Goal: Information Seeking & Learning: Learn about a topic

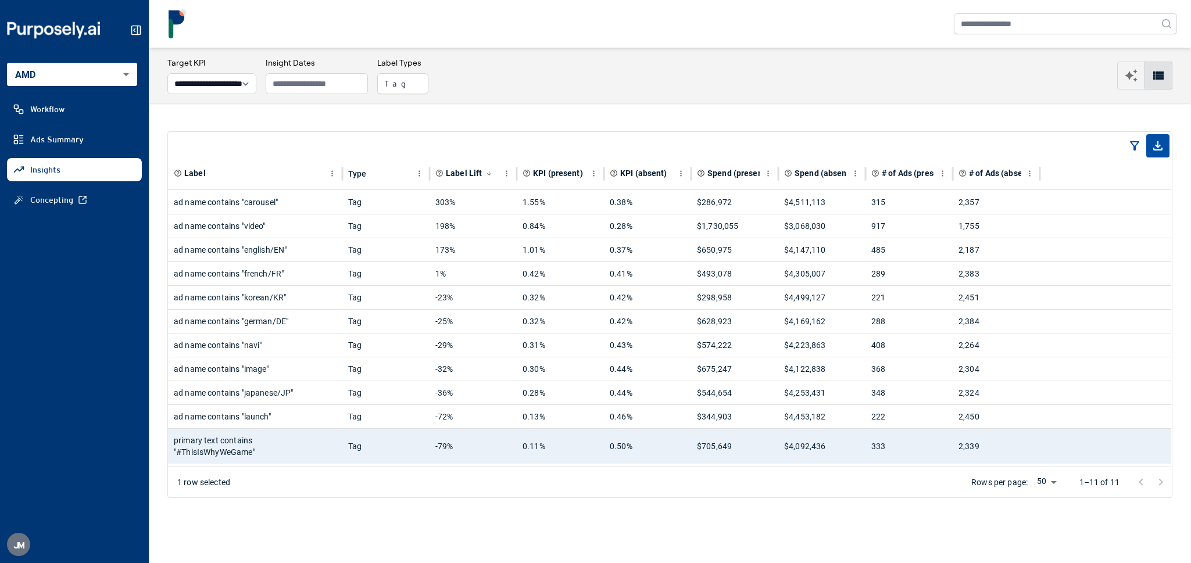
click at [96, 140] on link "Ads Summary" at bounding box center [74, 139] width 135 height 23
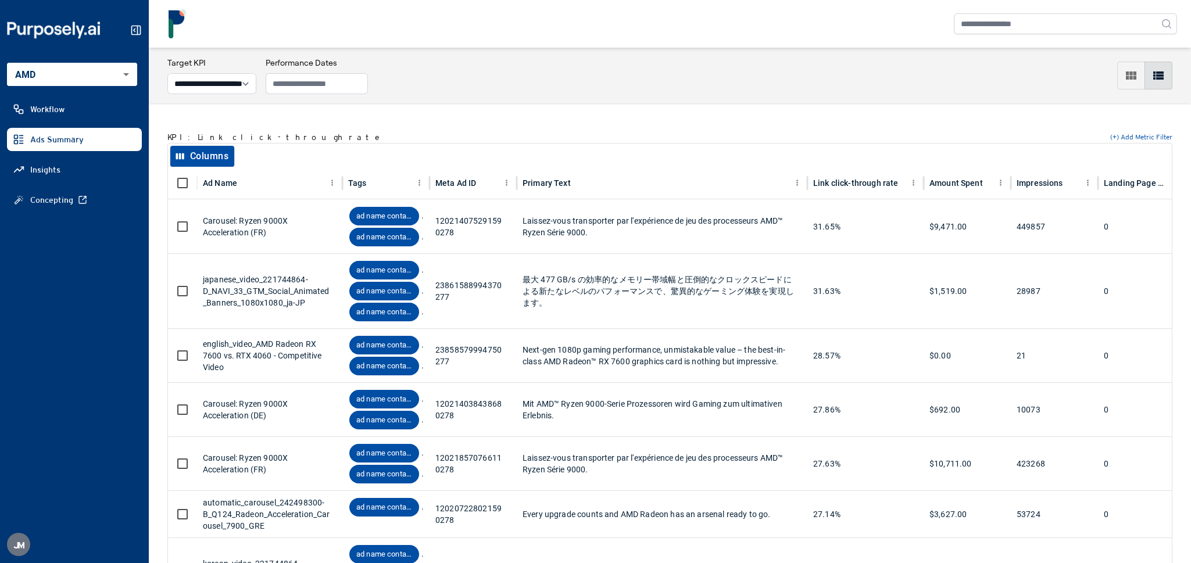
click at [97, 178] on link "Insights" at bounding box center [74, 169] width 135 height 23
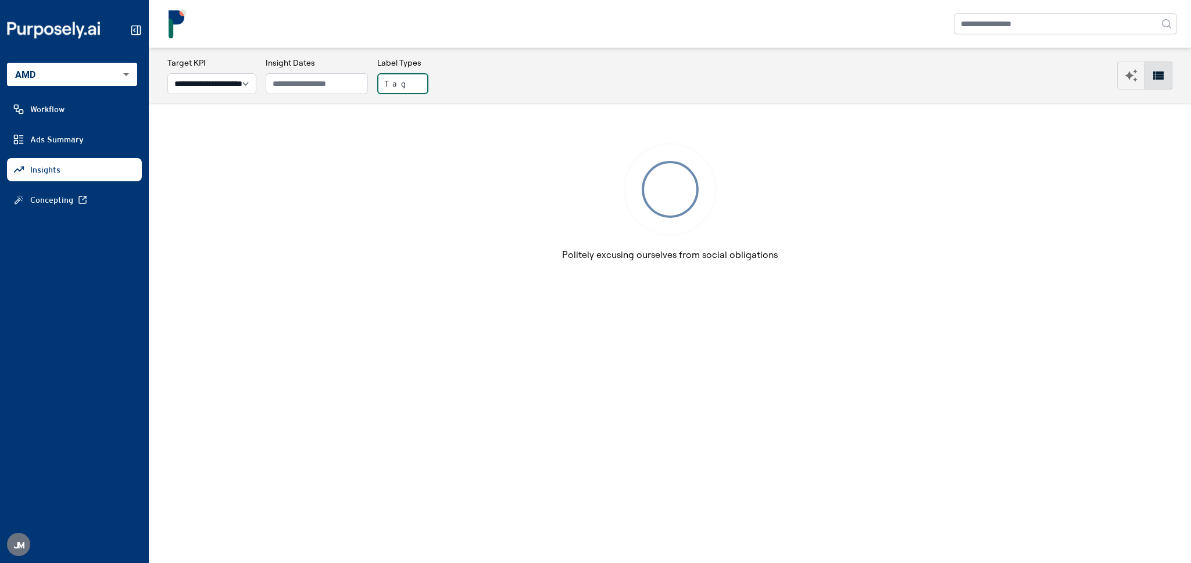
click at [424, 88] on button "Tag" at bounding box center [402, 83] width 51 height 21
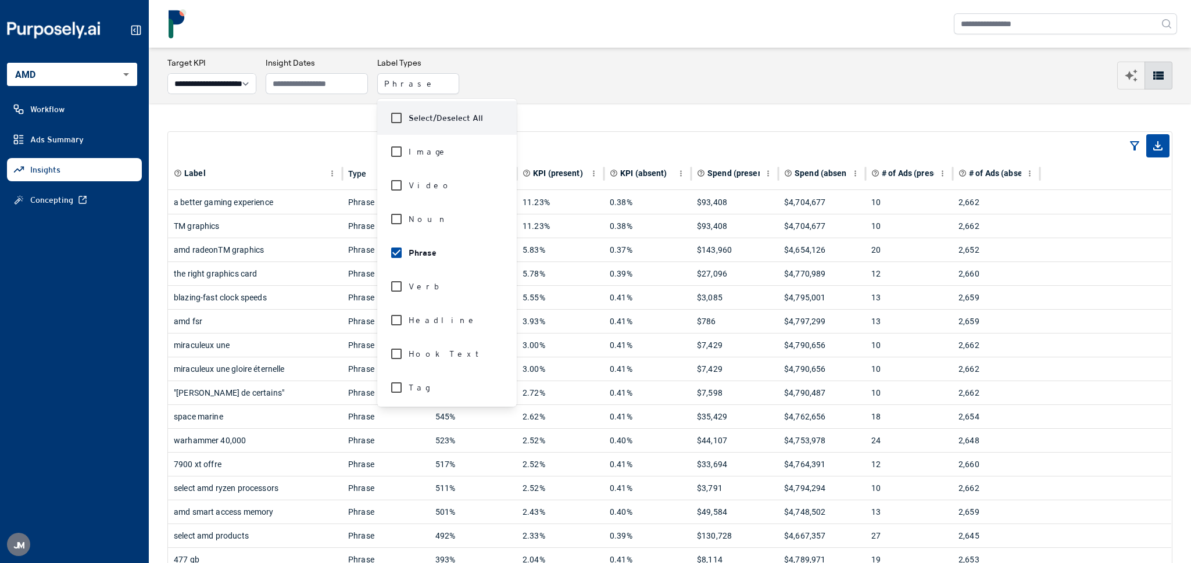
click at [791, 8] on nav at bounding box center [670, 24] width 1043 height 48
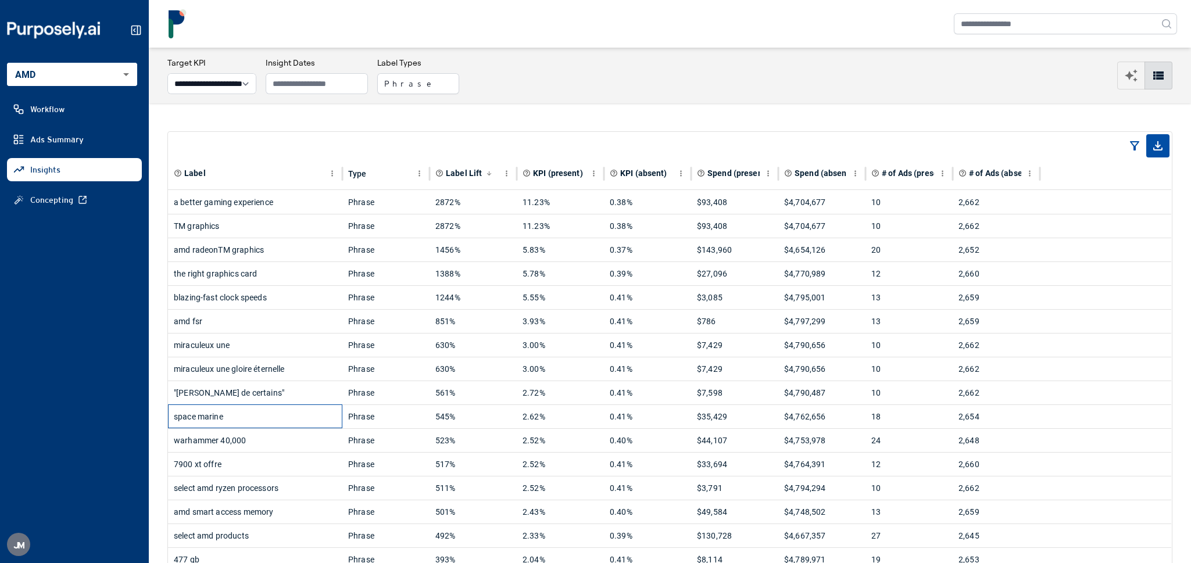
click at [267, 427] on div "space marine" at bounding box center [255, 416] width 163 height 23
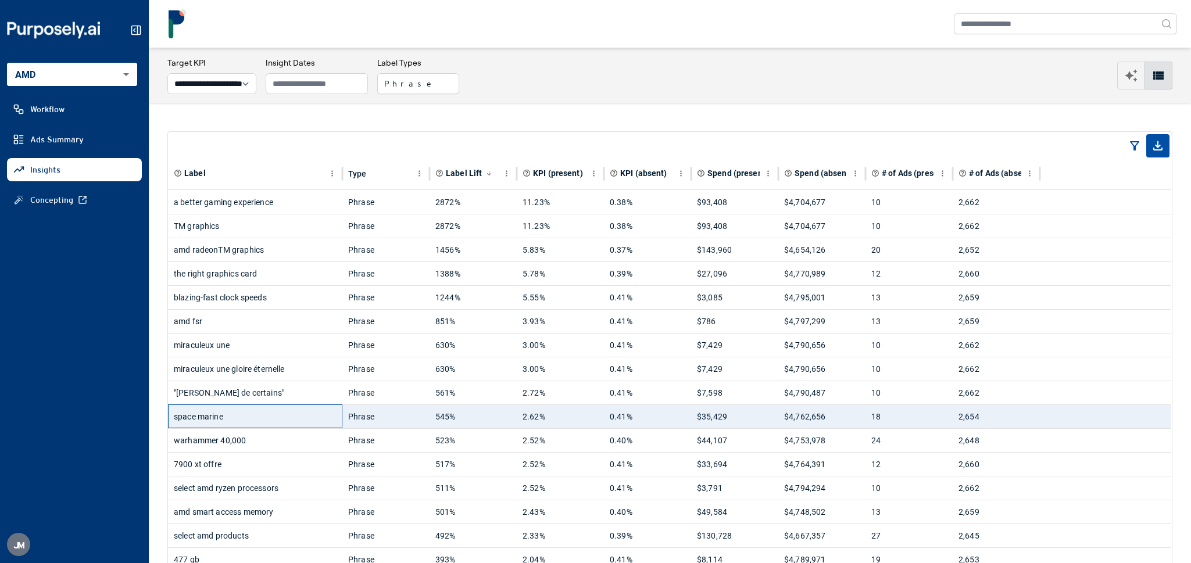
click at [267, 427] on div "space marine" at bounding box center [255, 416] width 163 height 23
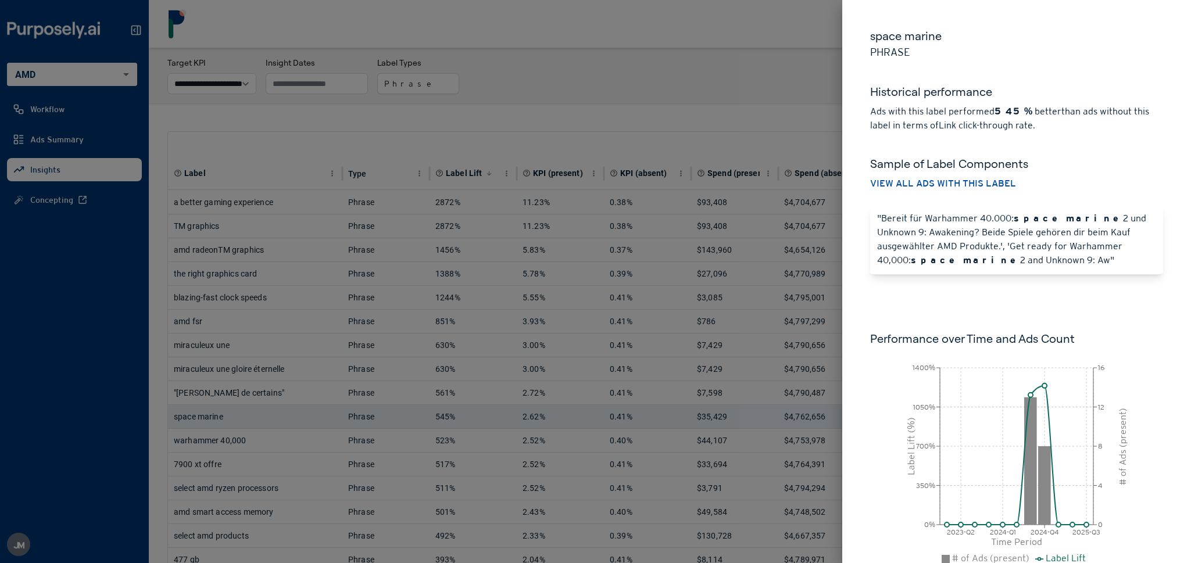
click at [266, 390] on div at bounding box center [595, 281] width 1191 height 563
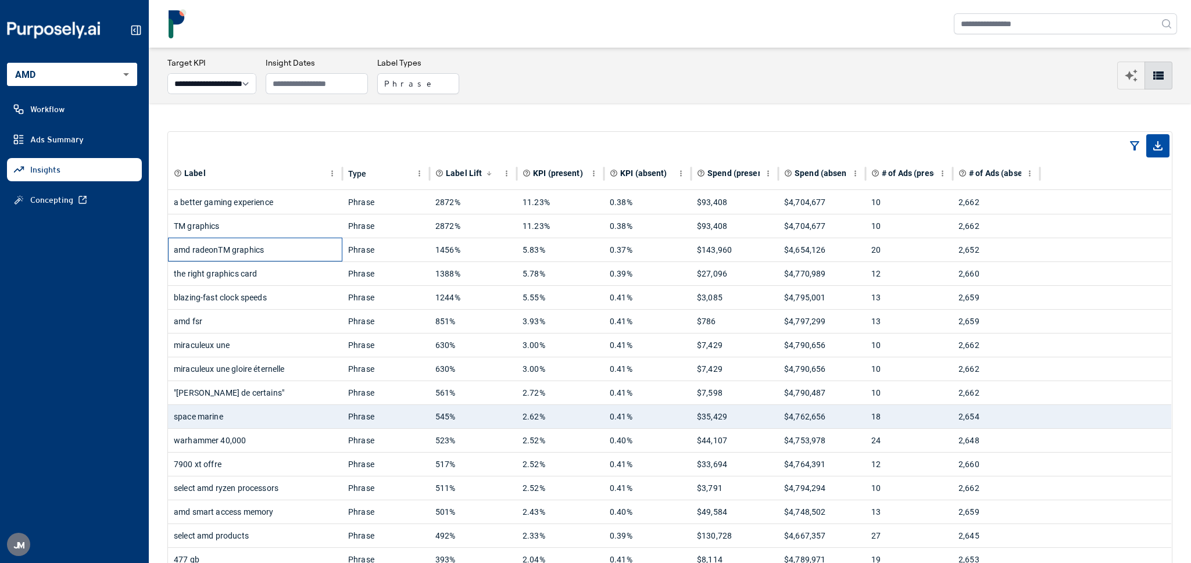
click at [307, 256] on div "amd radeonTM graphics" at bounding box center [255, 249] width 163 height 23
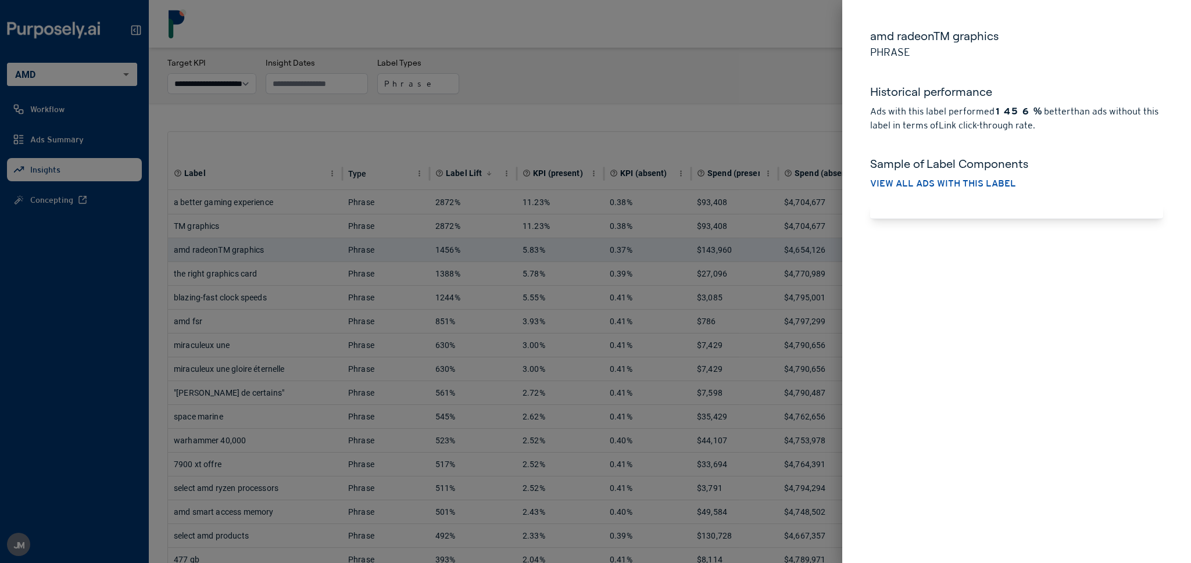
click at [322, 222] on div at bounding box center [595, 281] width 1191 height 563
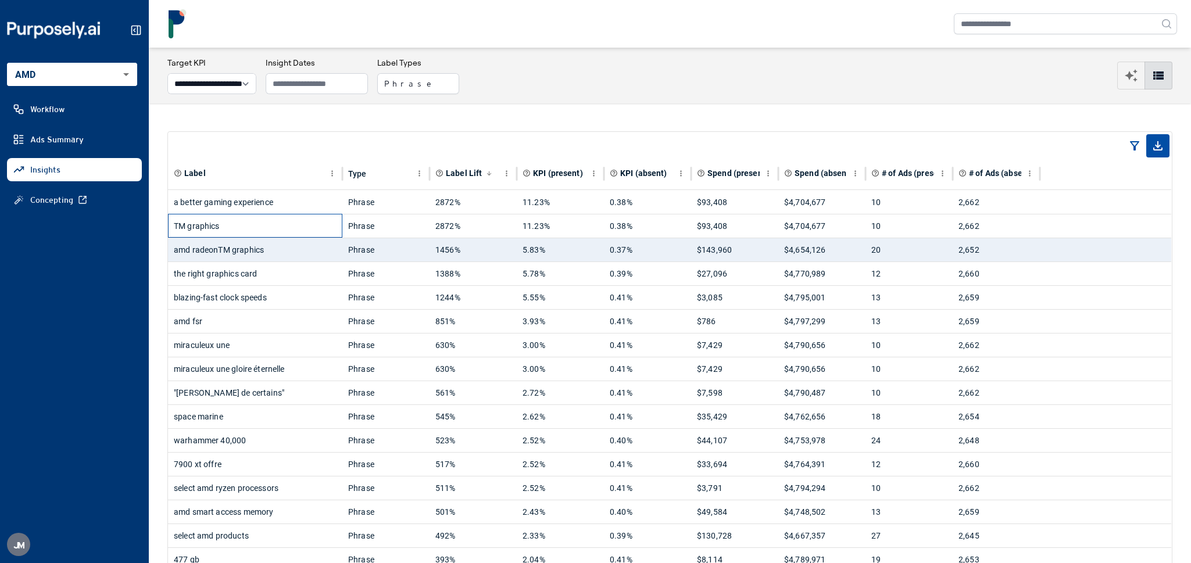
click at [317, 224] on div "TM graphics" at bounding box center [255, 226] width 163 height 23
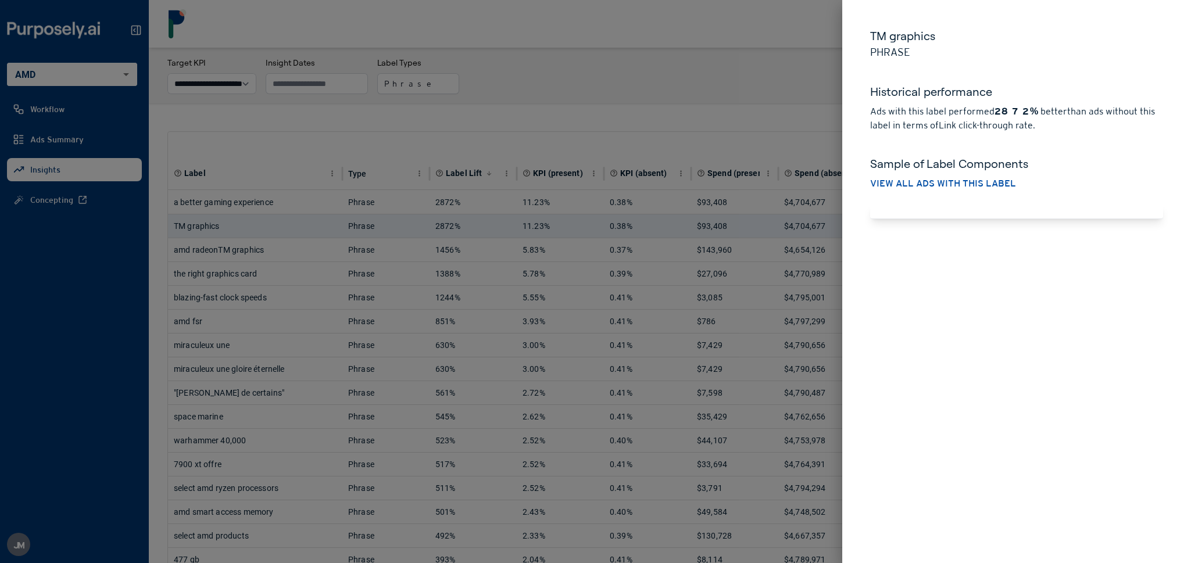
click at [294, 253] on div at bounding box center [595, 281] width 1191 height 563
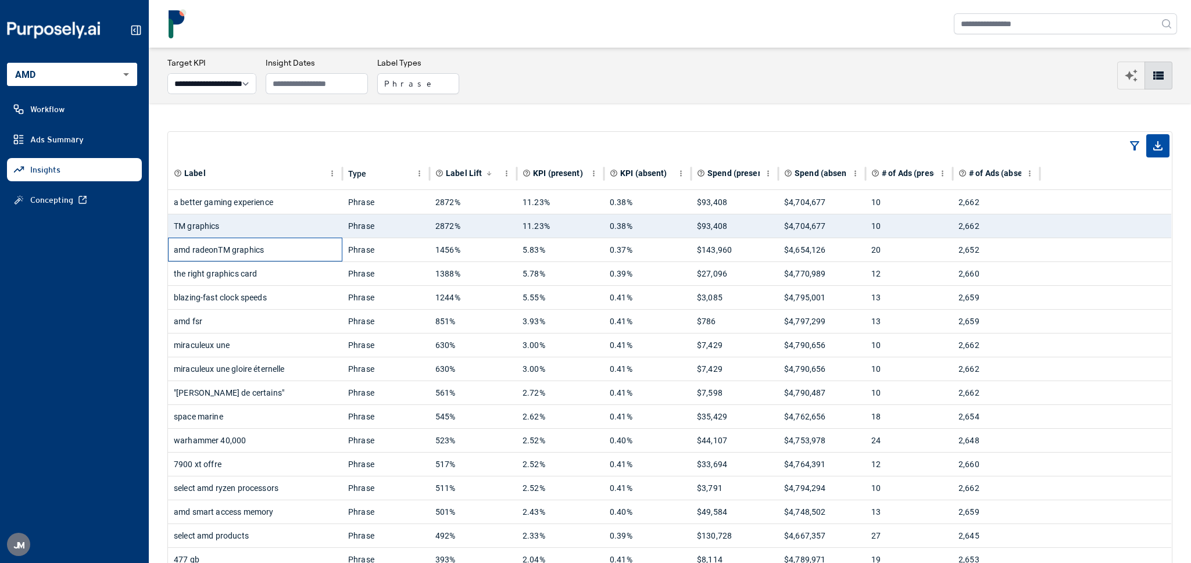
click at [295, 256] on div "amd radeonTM graphics" at bounding box center [255, 249] width 163 height 23
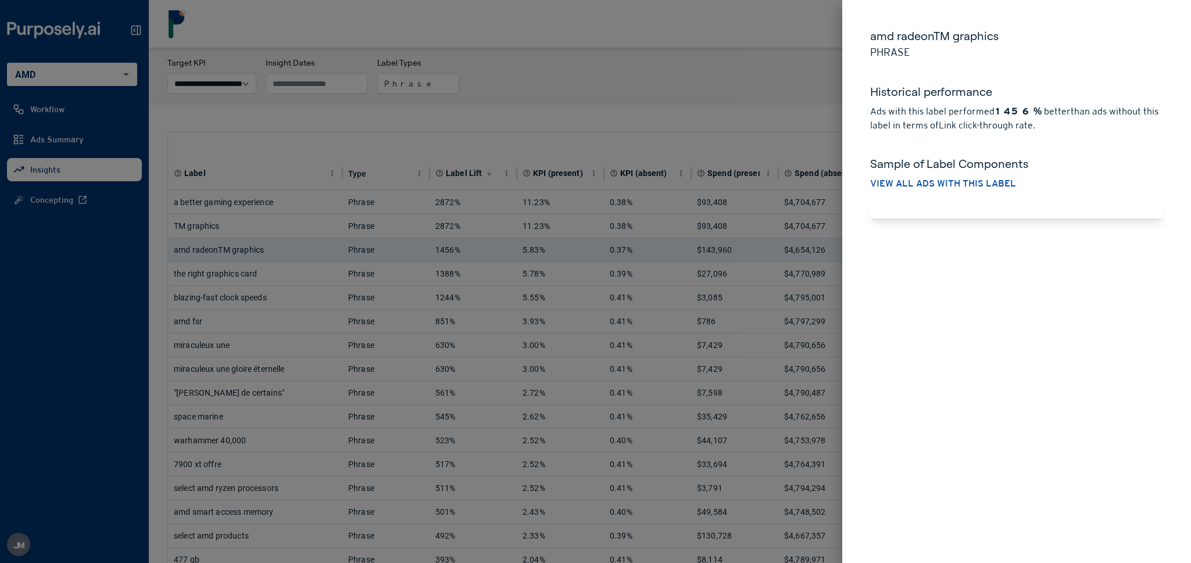
click at [416, 148] on div at bounding box center [595, 281] width 1191 height 563
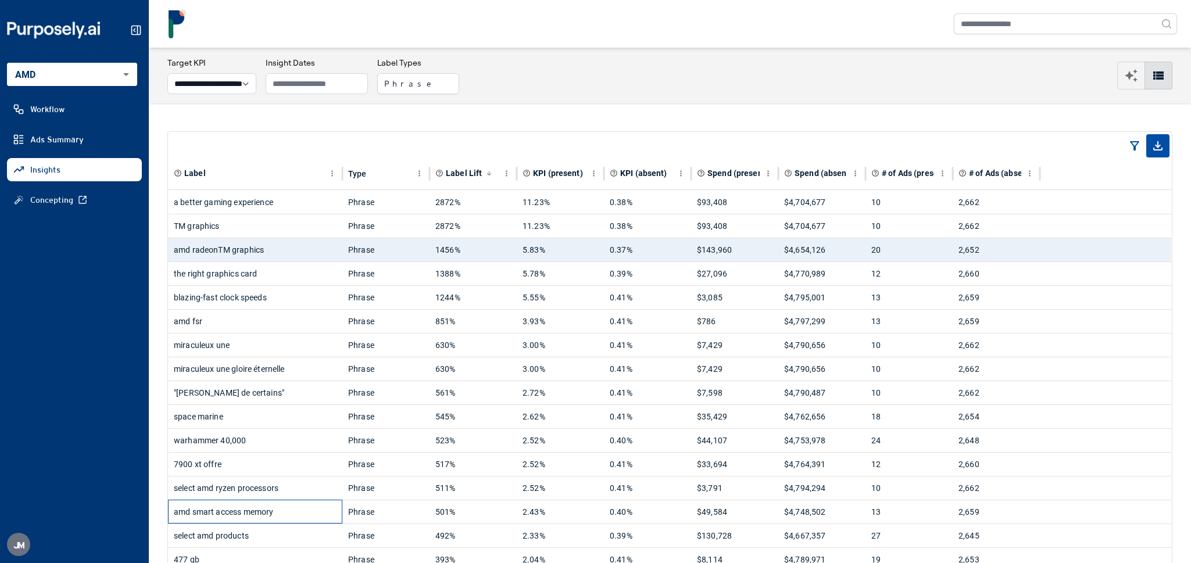
click at [288, 517] on div "amd smart access memory" at bounding box center [255, 512] width 163 height 23
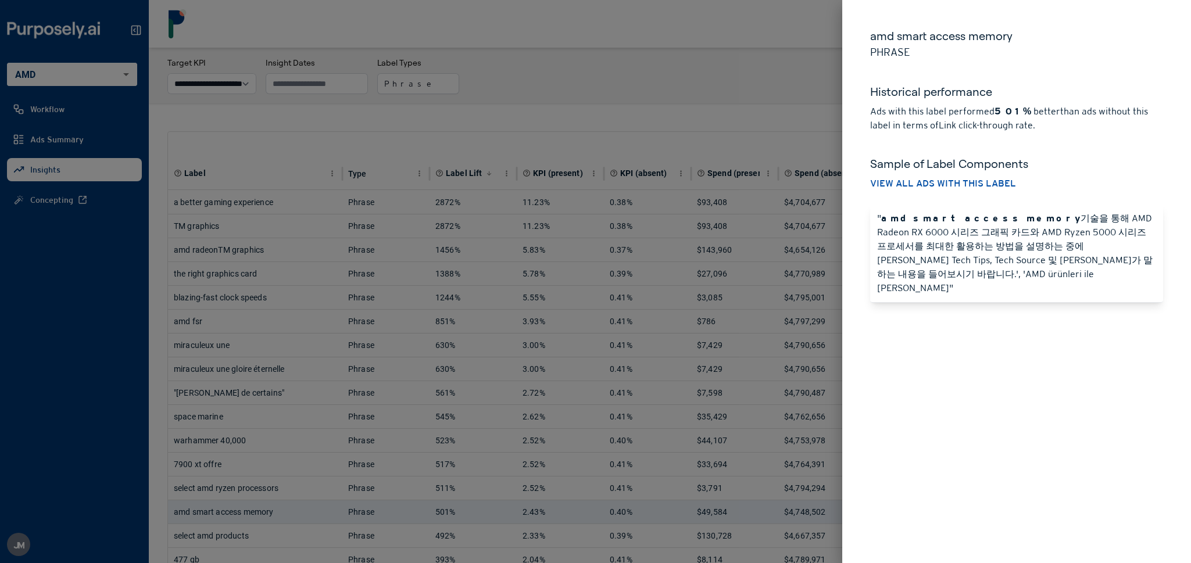
click at [805, 94] on div at bounding box center [595, 281] width 1191 height 563
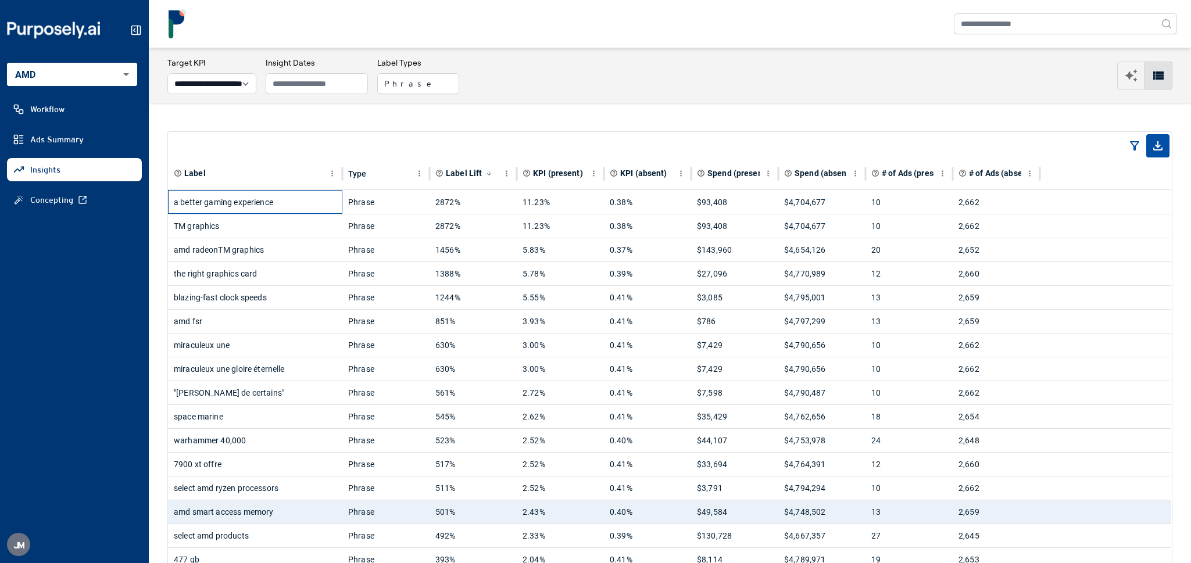
click at [281, 208] on div "a better gaming experience" at bounding box center [255, 202] width 163 height 23
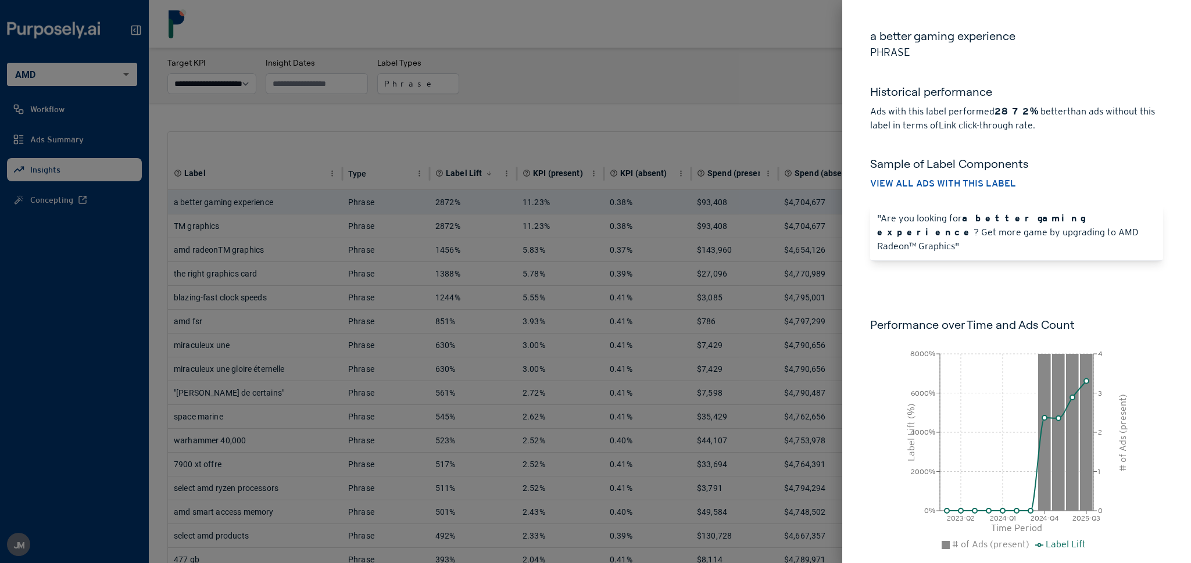
click at [481, 98] on div at bounding box center [595, 281] width 1191 height 563
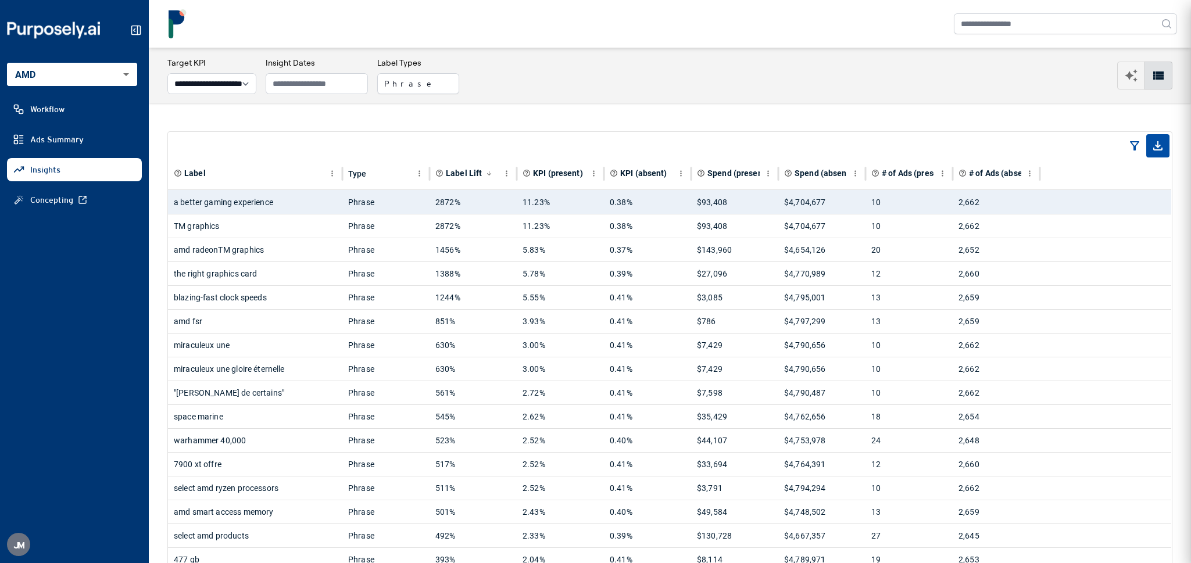
click at [435, 86] on div at bounding box center [595, 281] width 1191 height 563
click at [435, 86] on button "Phrase" at bounding box center [418, 83] width 82 height 21
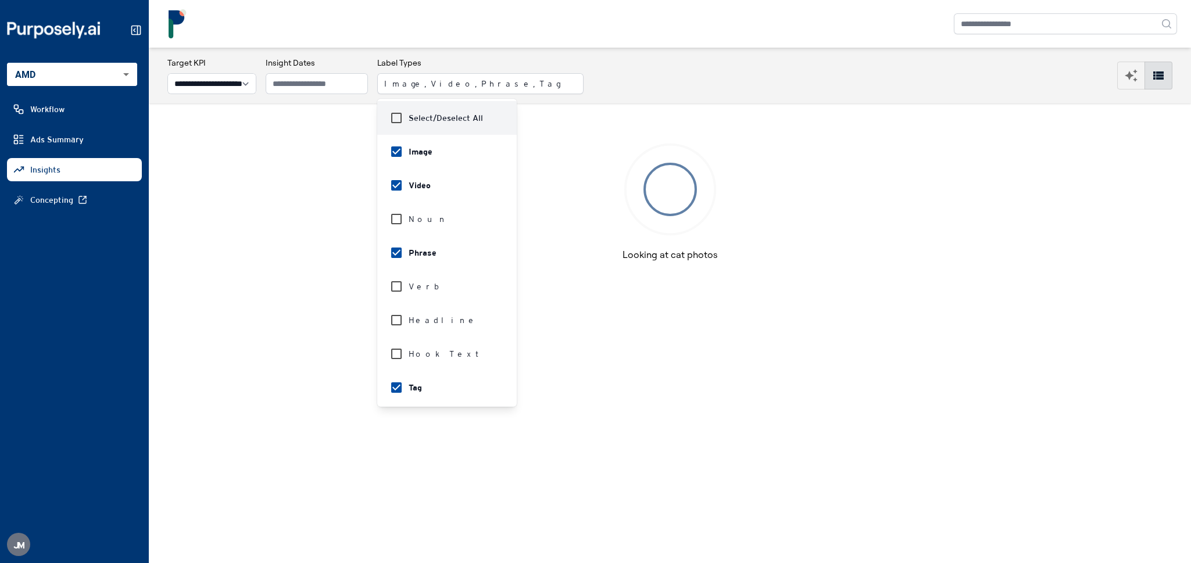
click at [716, 47] on nav at bounding box center [670, 24] width 1043 height 48
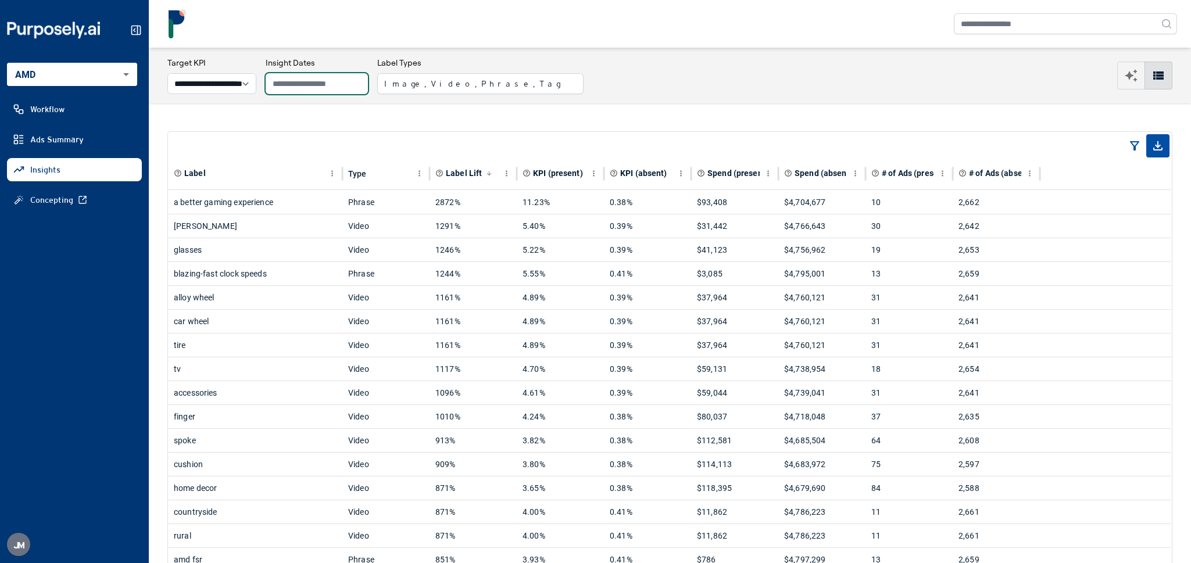
click at [340, 84] on input "text" at bounding box center [317, 83] width 102 height 21
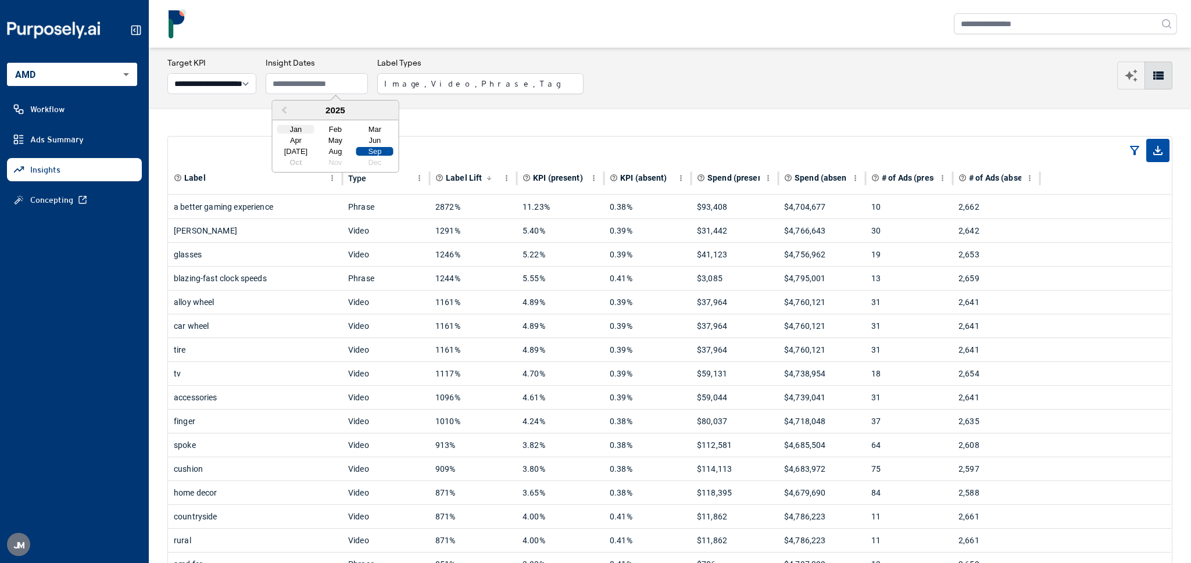
click at [292, 131] on div "Jan" at bounding box center [295, 129] width 37 height 9
click at [371, 152] on div "Sep" at bounding box center [374, 151] width 37 height 9
type input "**********"
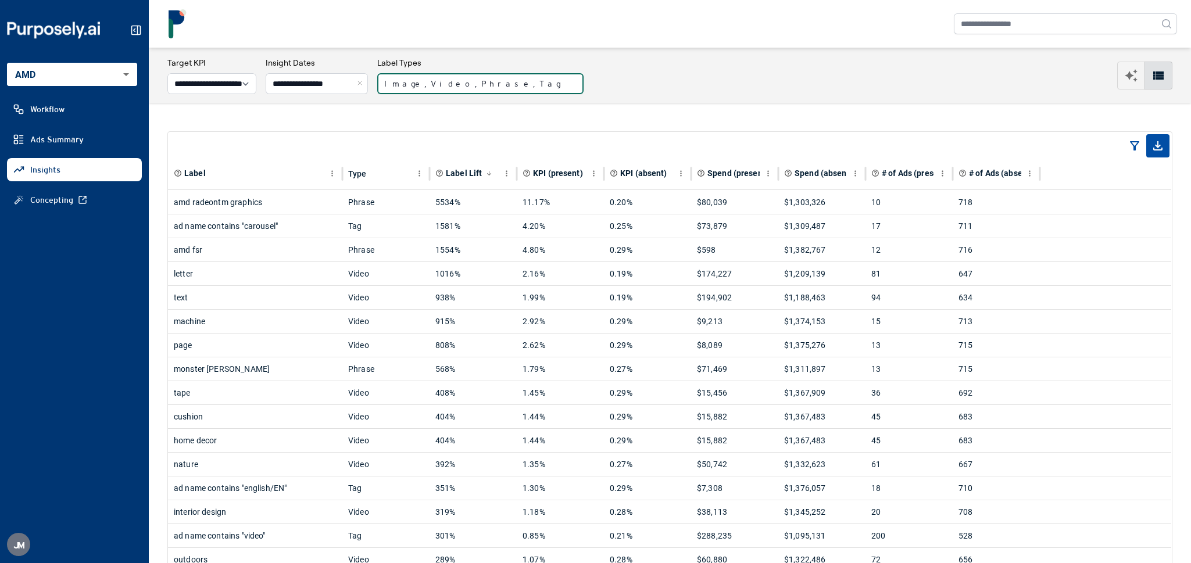
click at [448, 86] on button "Image, Video, Phrase, Tag" at bounding box center [480, 83] width 206 height 21
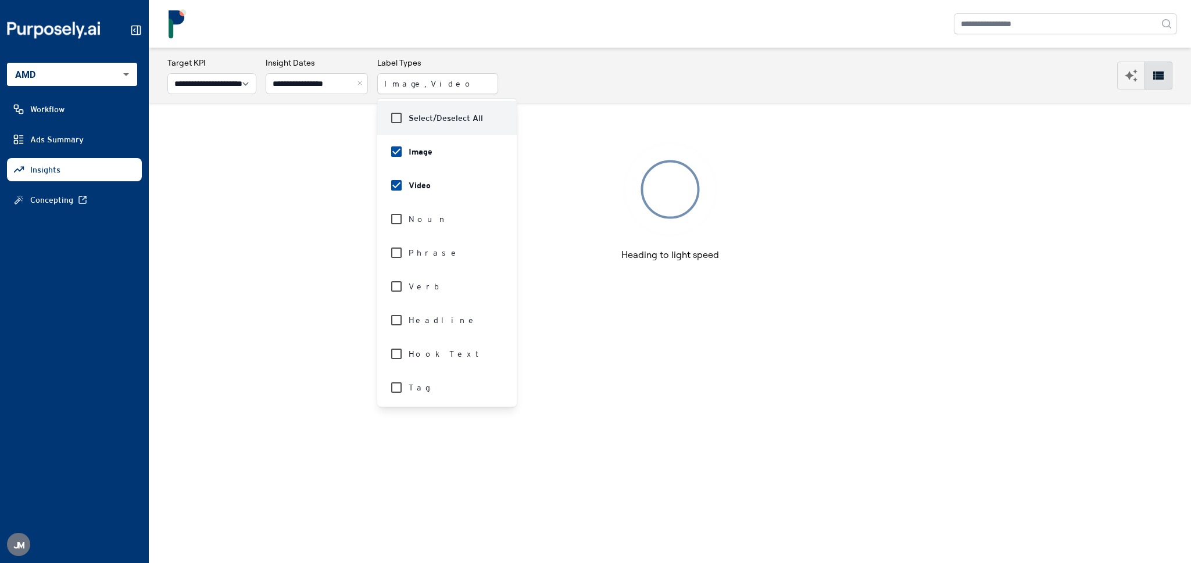
click at [623, 54] on div "**********" at bounding box center [670, 76] width 1043 height 56
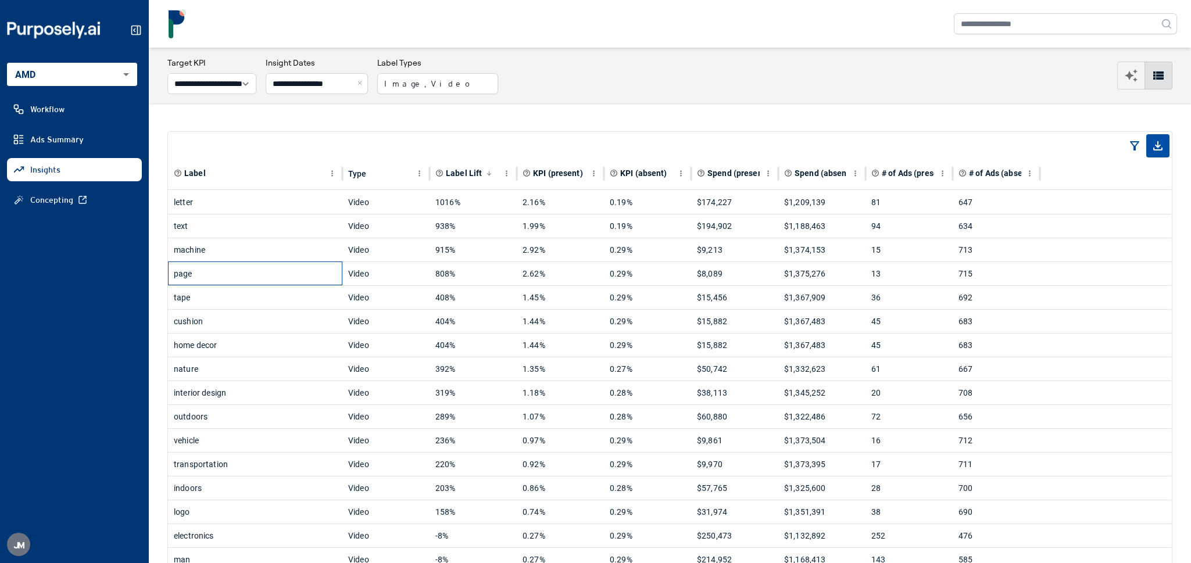
click at [288, 269] on div "page" at bounding box center [255, 273] width 163 height 23
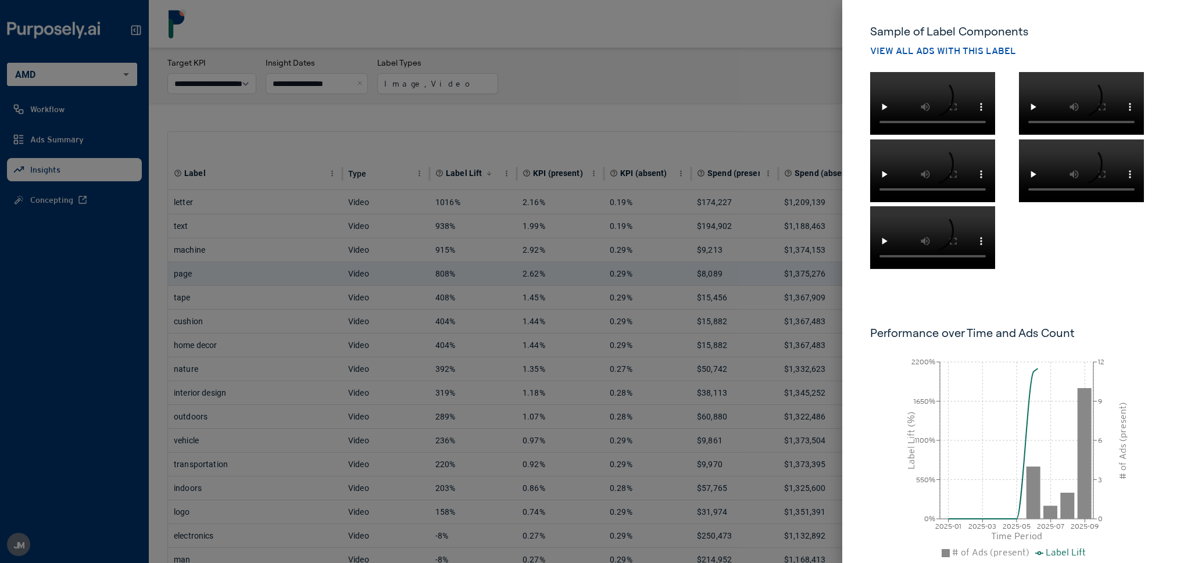
scroll to position [180, 0]
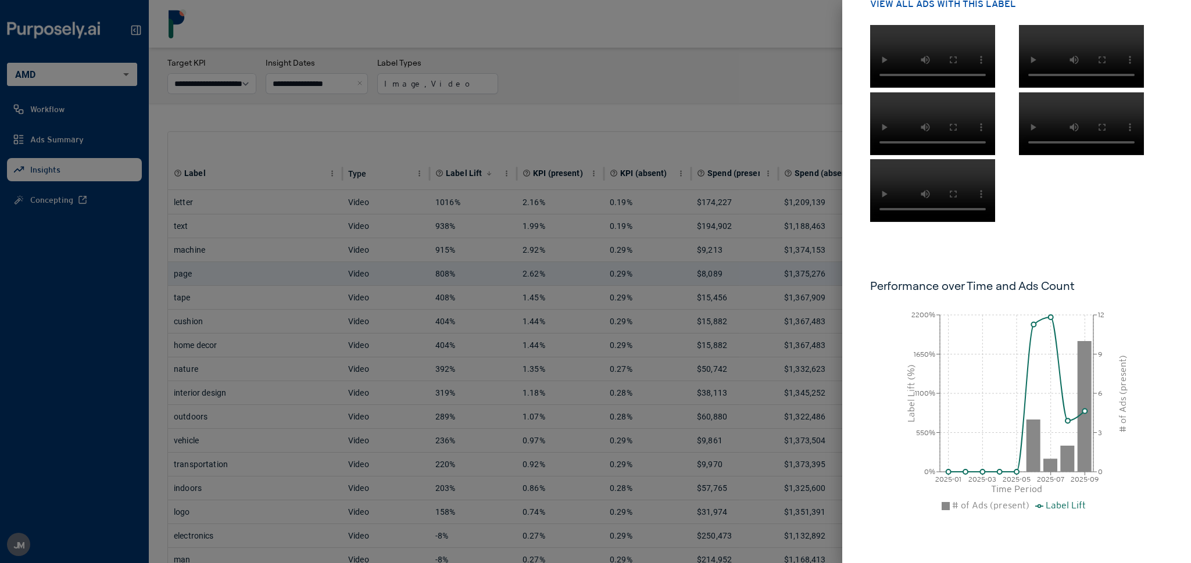
click at [746, 130] on div at bounding box center [595, 281] width 1191 height 563
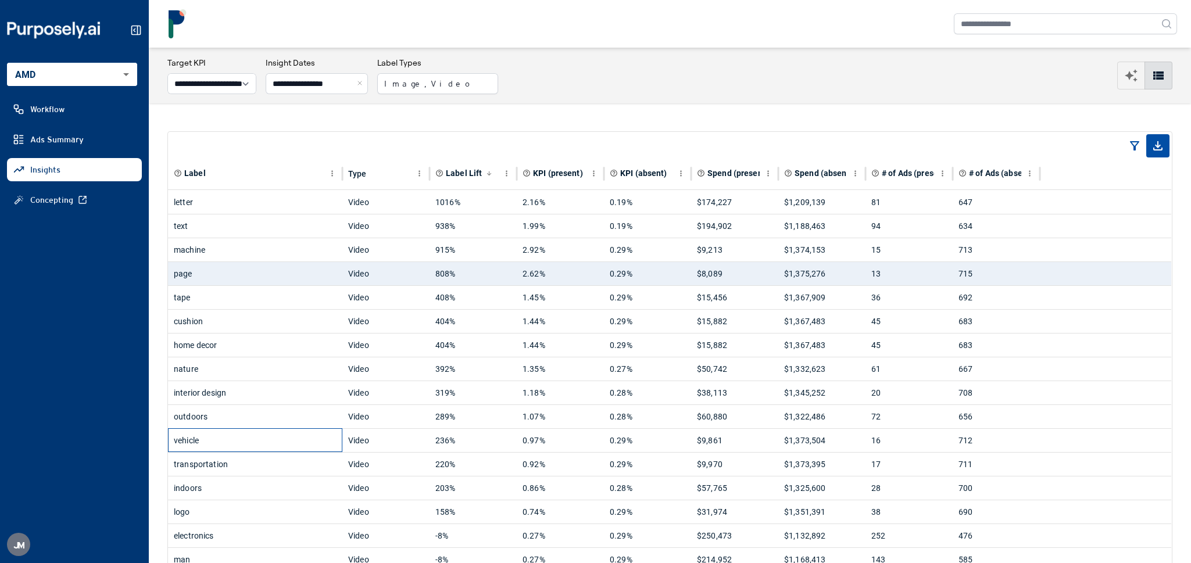
click at [176, 438] on div "vehicle" at bounding box center [255, 440] width 163 height 23
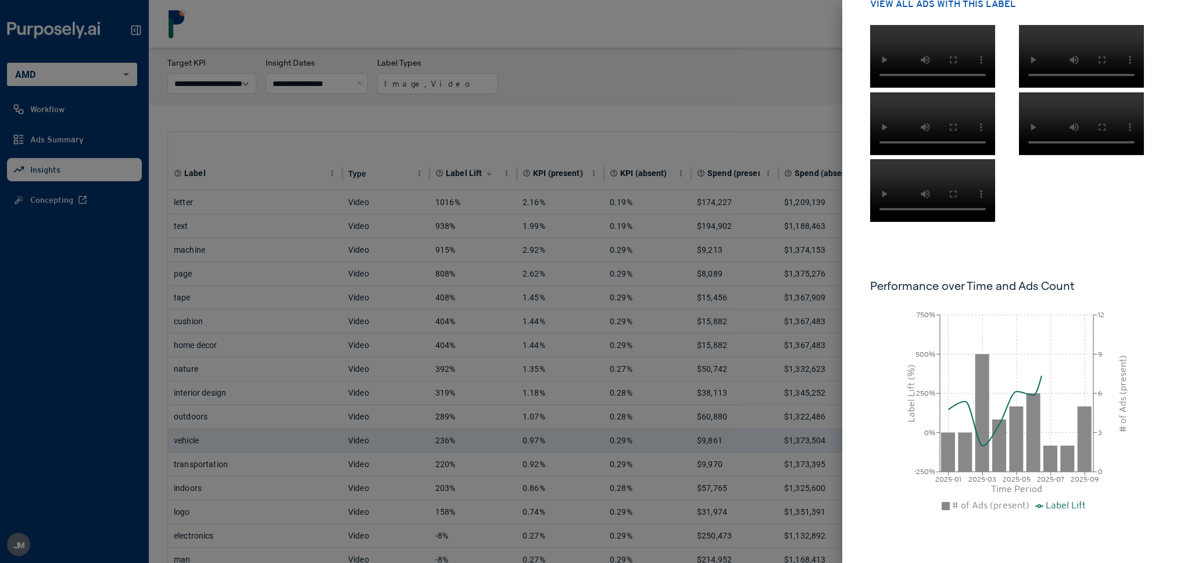
click at [710, 134] on div at bounding box center [595, 281] width 1191 height 563
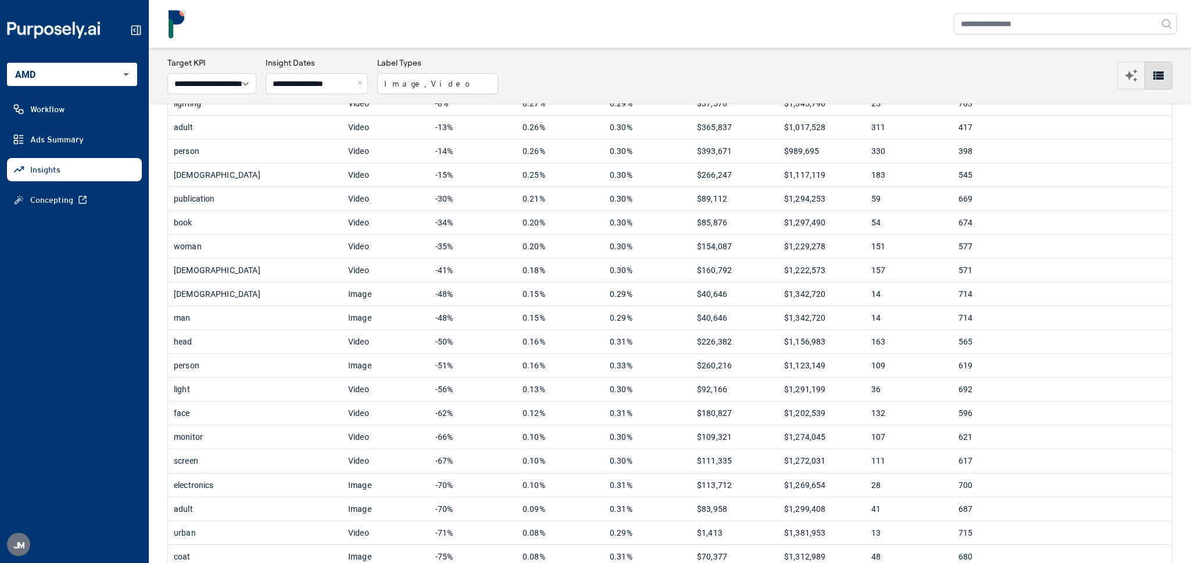
scroll to position [509, 0]
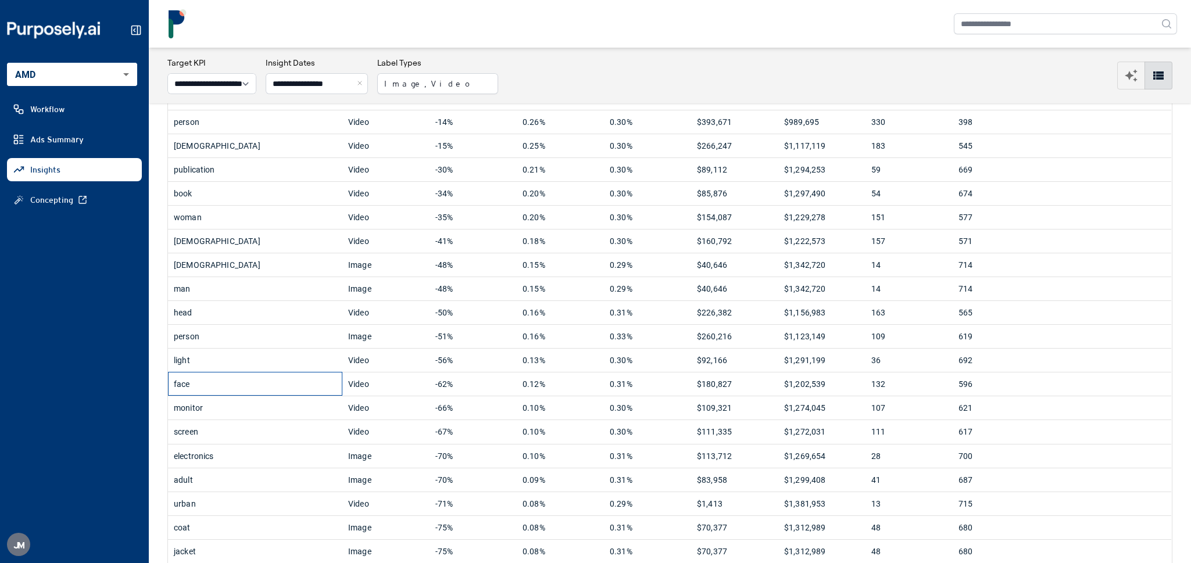
click at [306, 389] on div "face" at bounding box center [255, 384] width 163 height 23
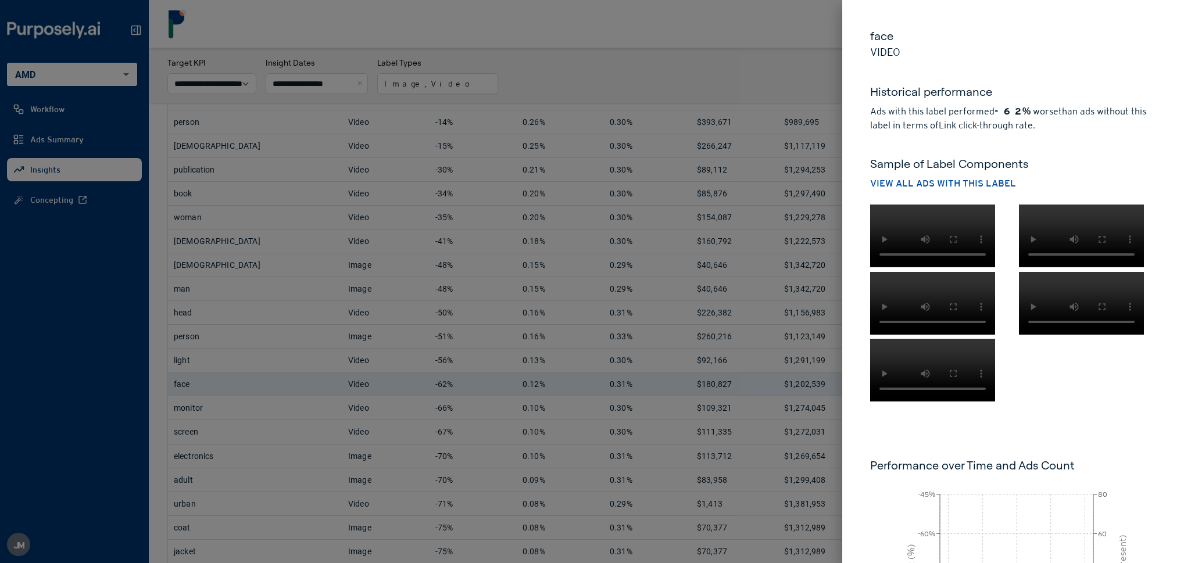
click at [608, 62] on div at bounding box center [595, 281] width 1191 height 563
click at [460, 85] on div at bounding box center [595, 281] width 1191 height 563
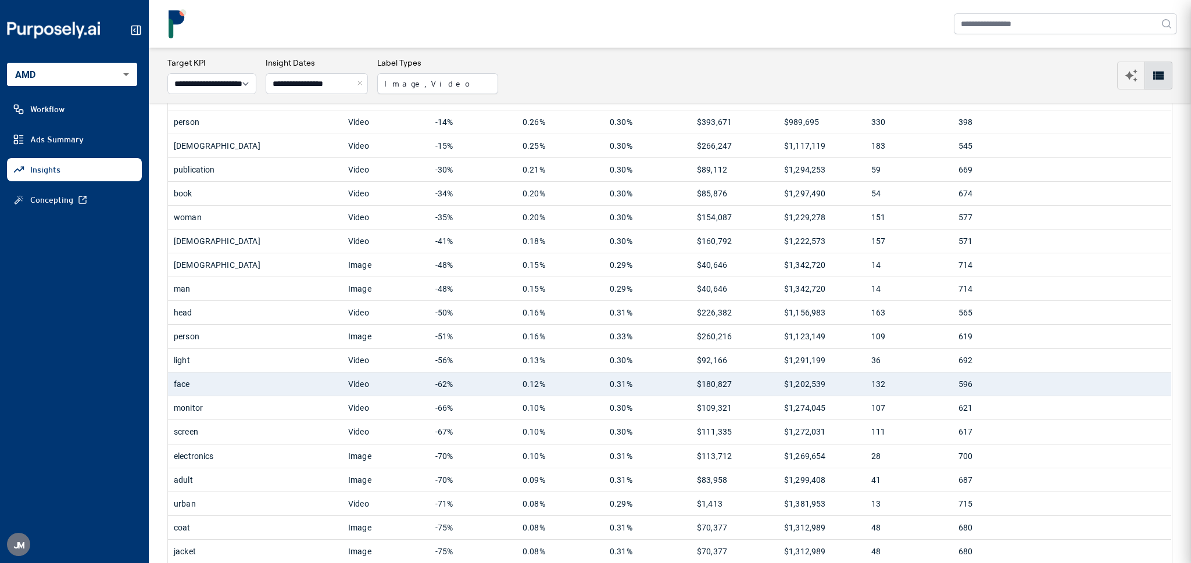
click at [536, 65] on div at bounding box center [595, 281] width 1191 height 563
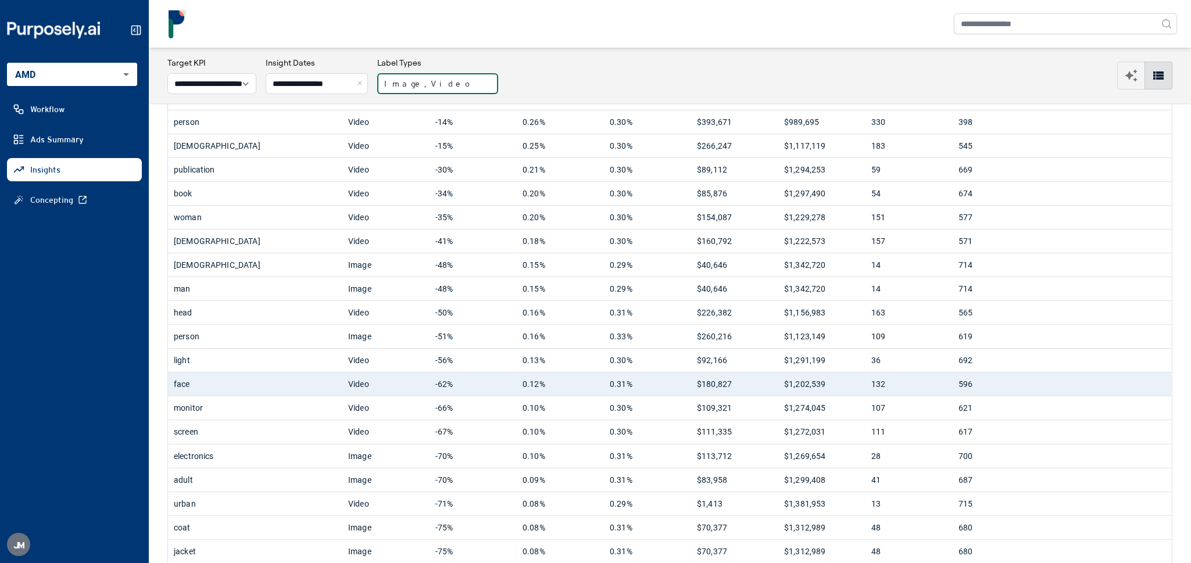
click at [462, 80] on button "Image, Video" at bounding box center [437, 83] width 121 height 21
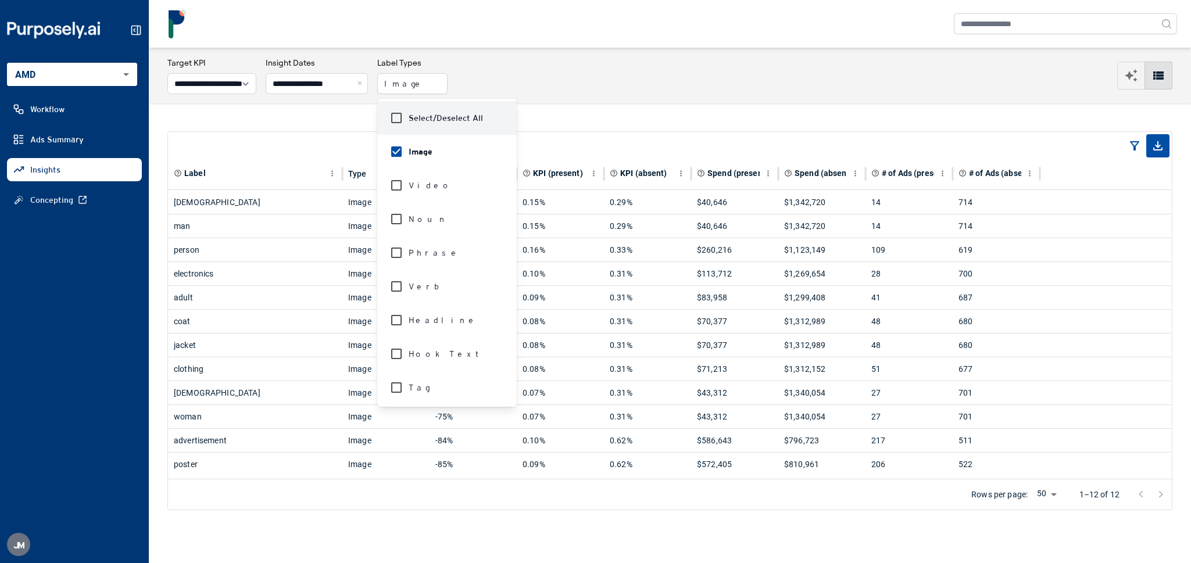
click at [611, 91] on div "**********" at bounding box center [669, 75] width 1005 height 37
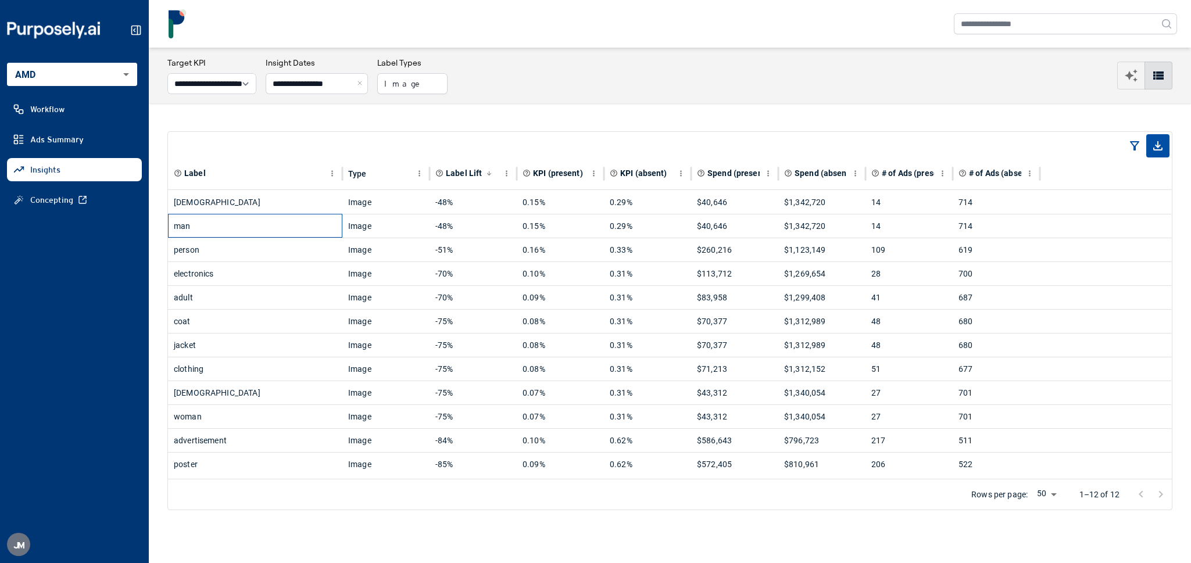
click at [266, 235] on div "man" at bounding box center [255, 226] width 163 height 23
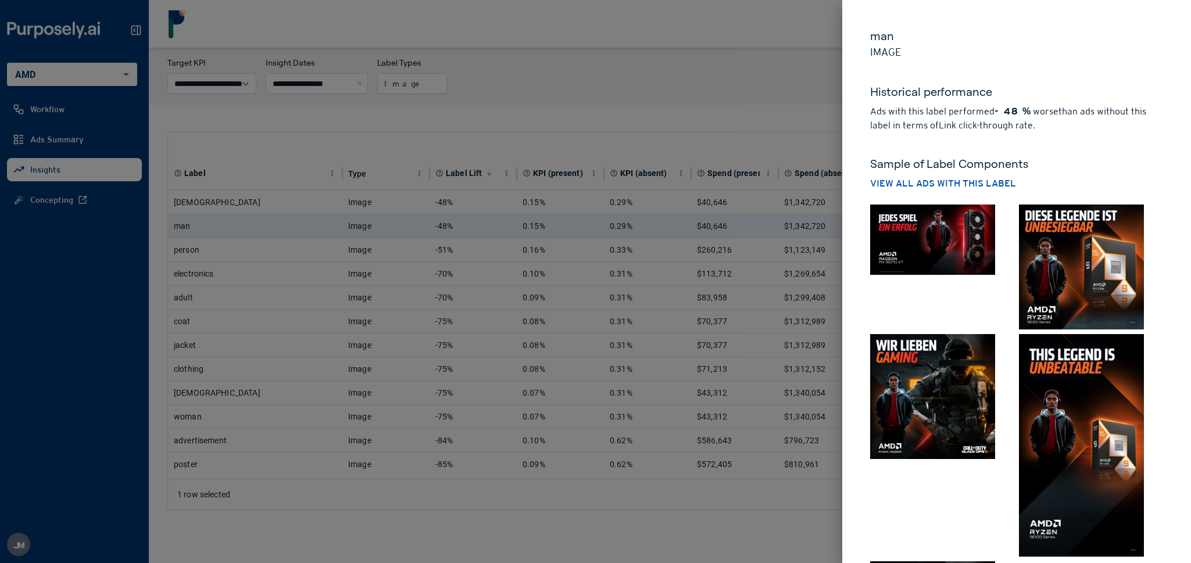
click at [373, 127] on div at bounding box center [595, 281] width 1191 height 563
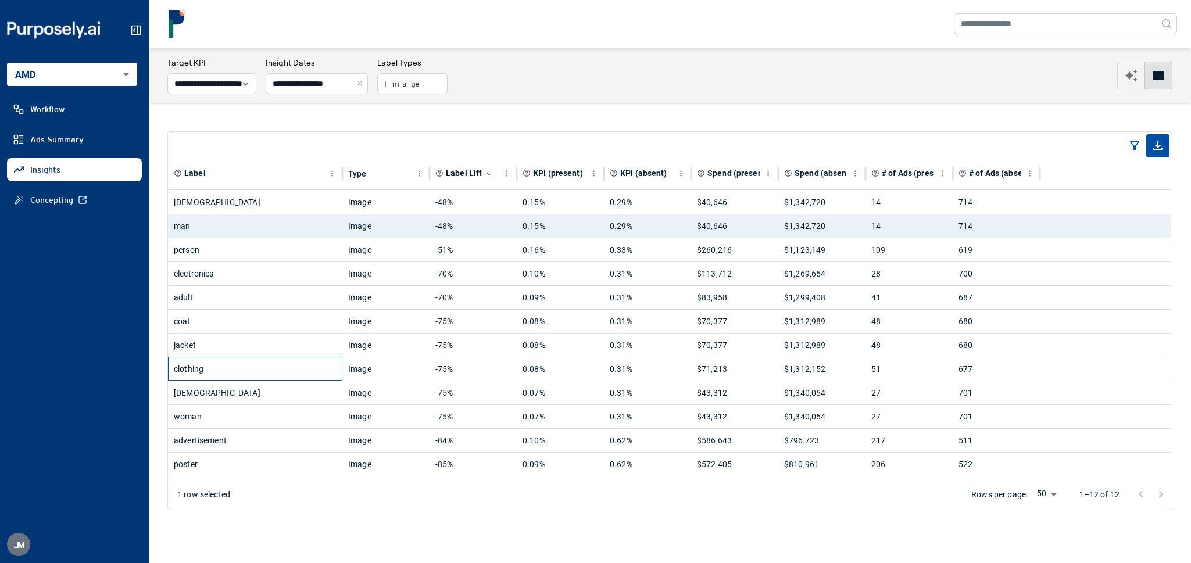
click at [255, 365] on div "clothing" at bounding box center [255, 369] width 163 height 23
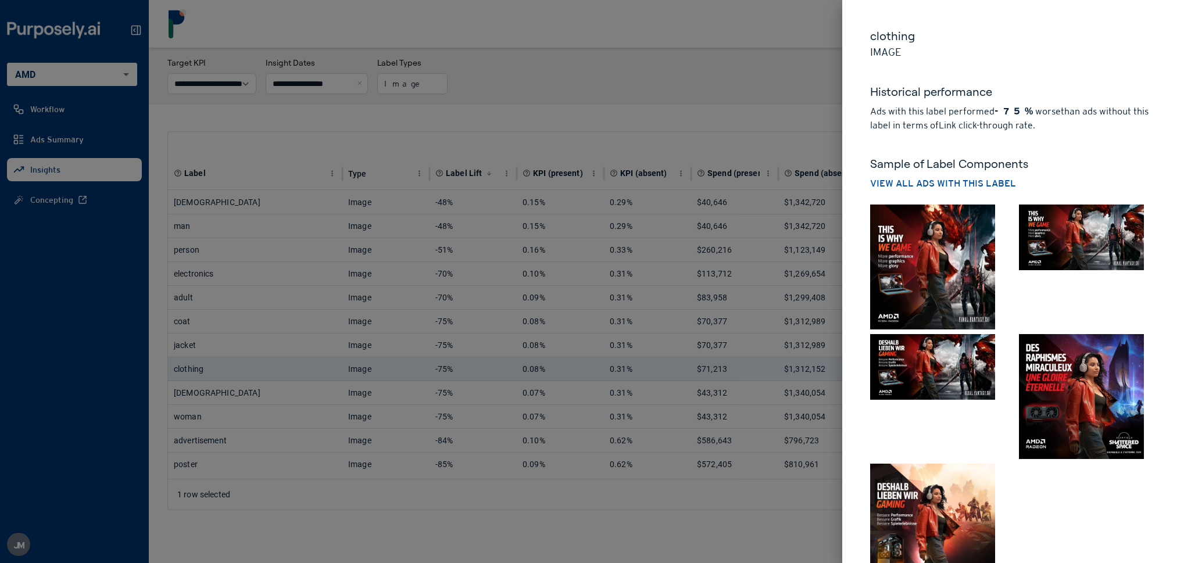
click at [389, 125] on div at bounding box center [595, 281] width 1191 height 563
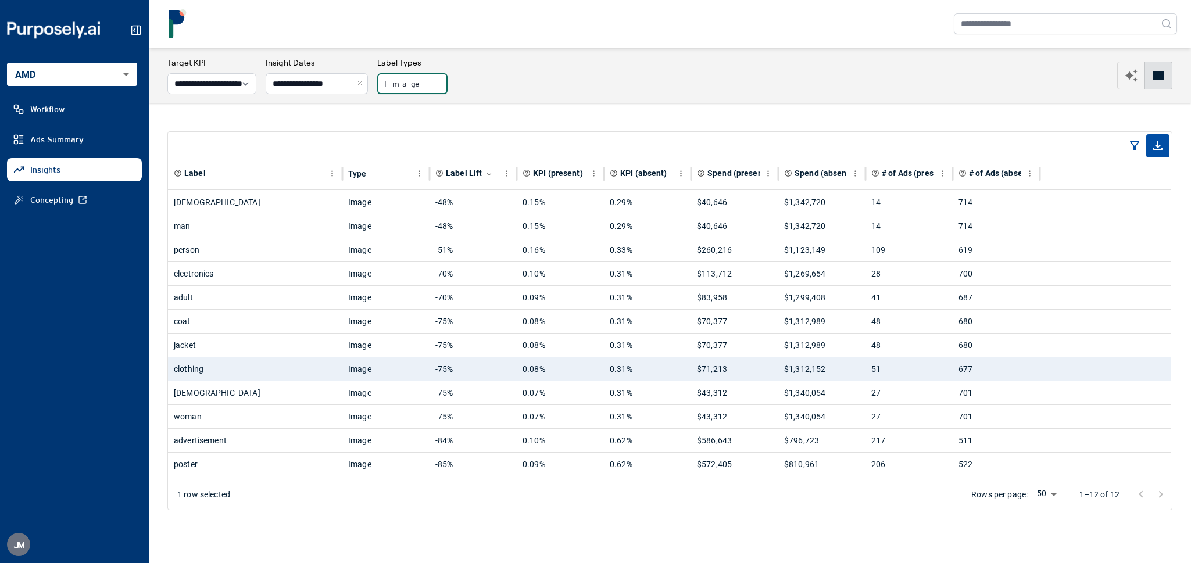
click at [415, 88] on button "Image" at bounding box center [412, 83] width 70 height 21
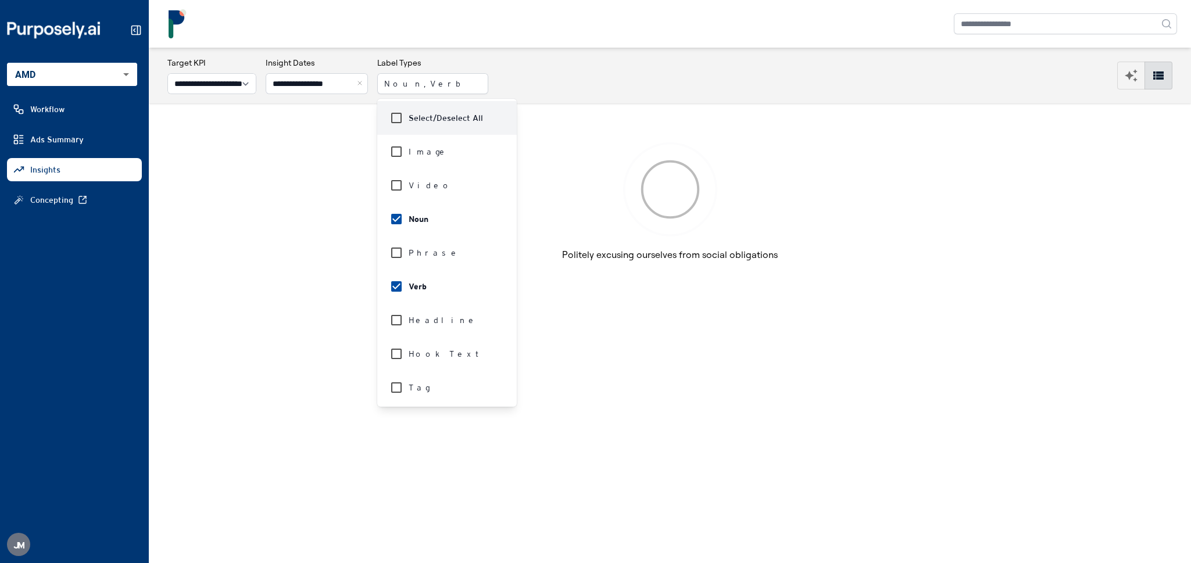
click at [576, 101] on div "**********" at bounding box center [670, 76] width 1043 height 56
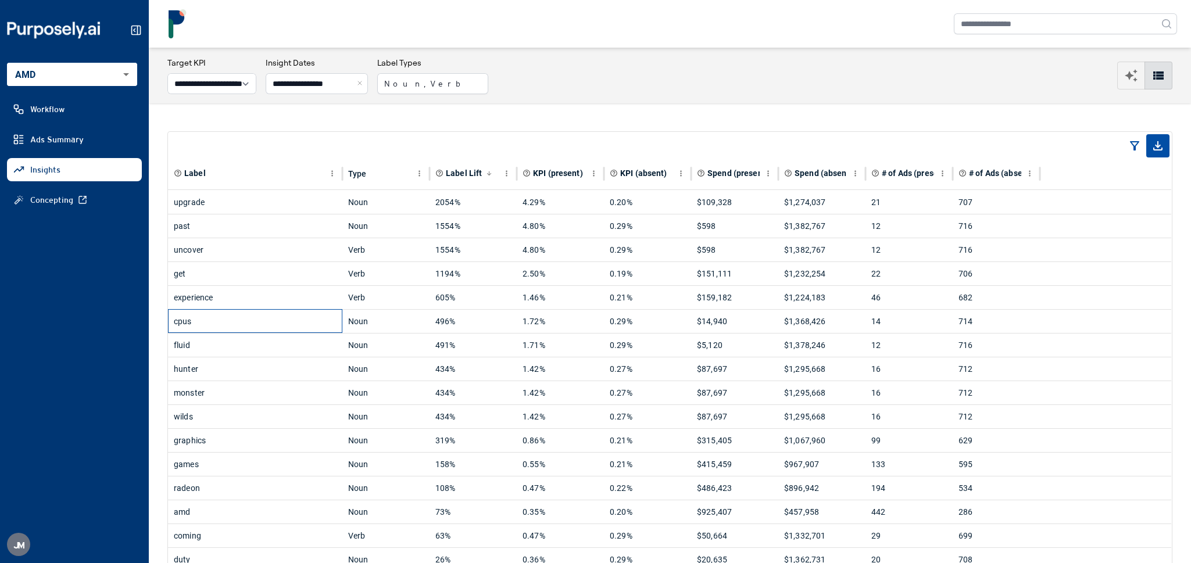
click at [230, 320] on div "cpus" at bounding box center [255, 321] width 163 height 23
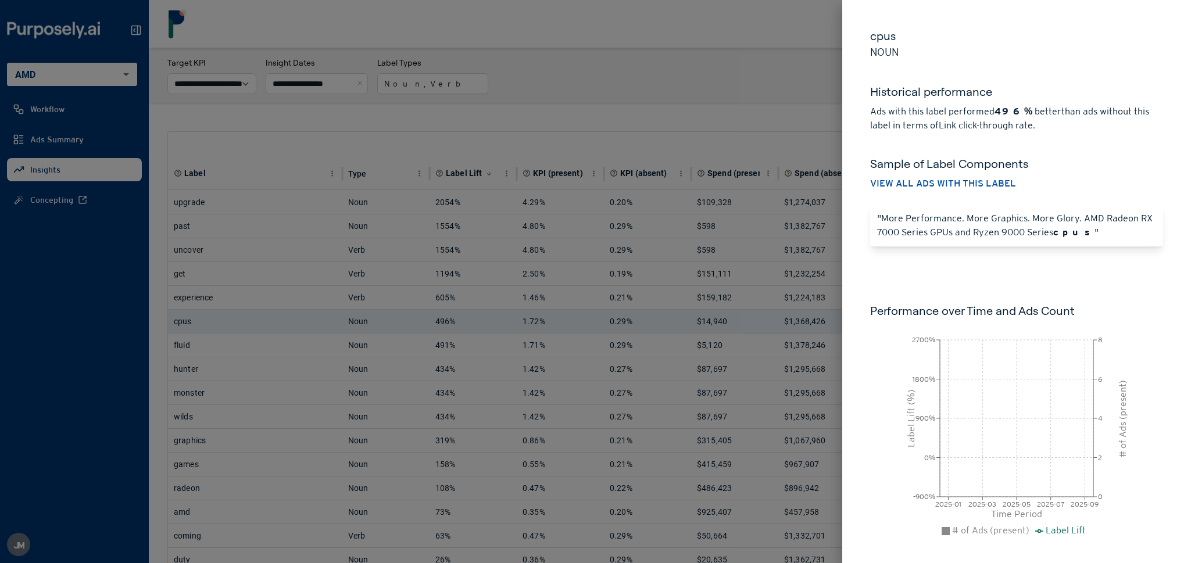
click at [351, 139] on div at bounding box center [595, 281] width 1191 height 563
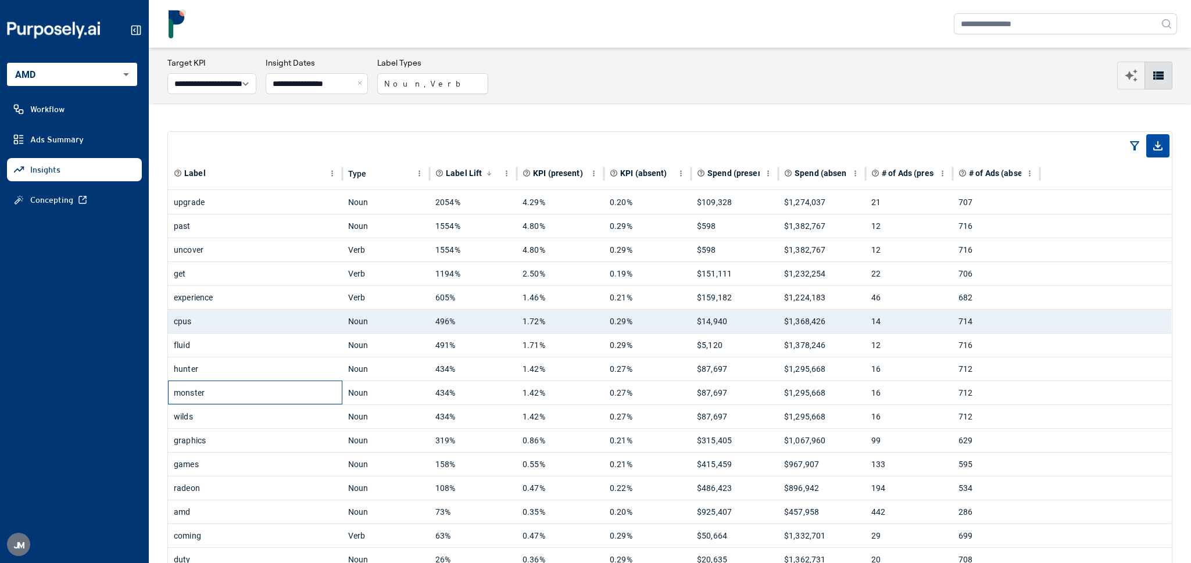
click at [237, 389] on div "monster" at bounding box center [255, 392] width 163 height 23
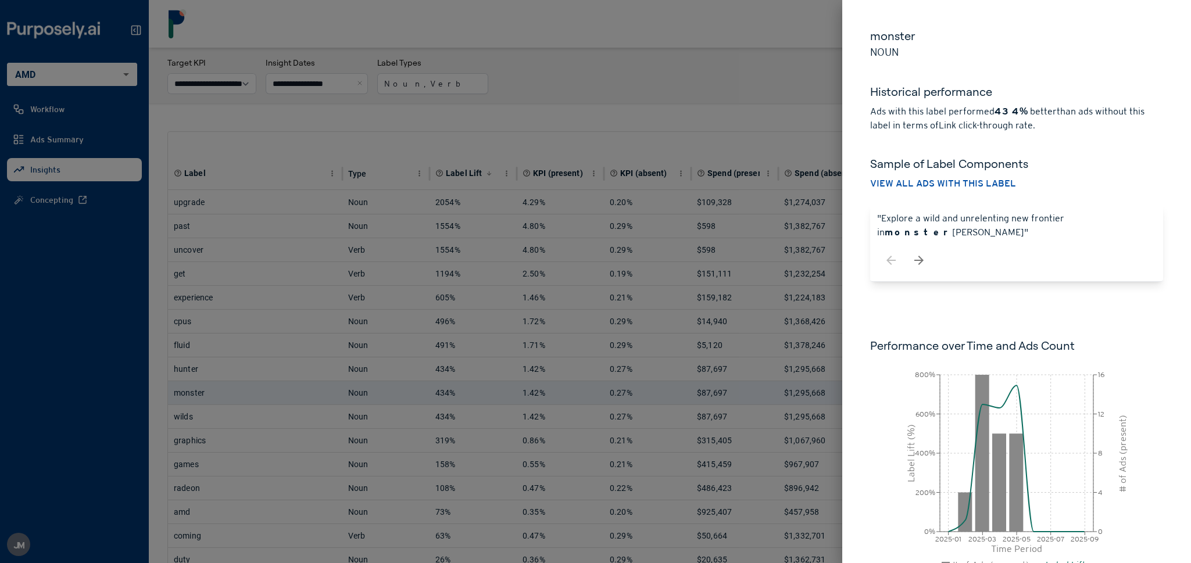
click at [489, 123] on div at bounding box center [595, 281] width 1191 height 563
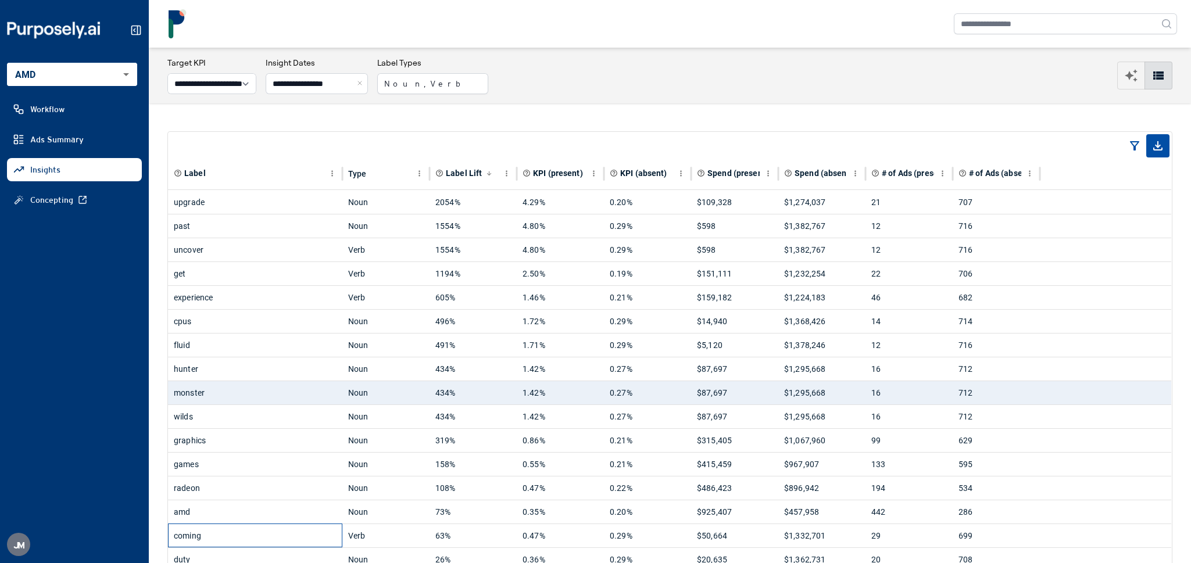
click at [254, 531] on div "coming" at bounding box center [255, 535] width 163 height 23
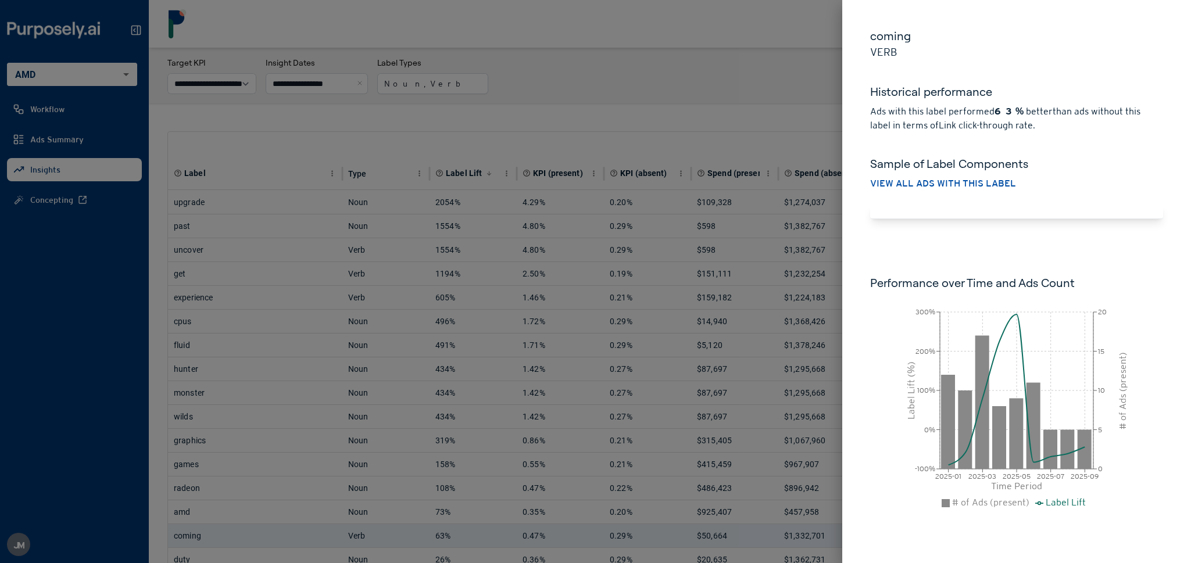
click at [359, 137] on div at bounding box center [595, 281] width 1191 height 563
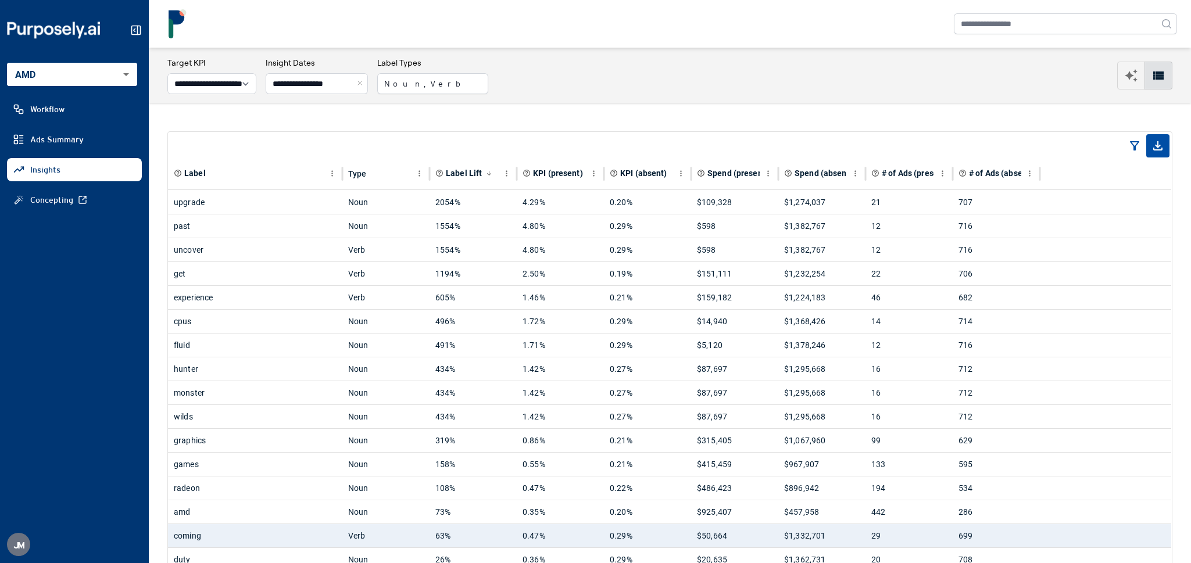
click at [368, 84] on button "Close" at bounding box center [361, 83] width 13 height 21
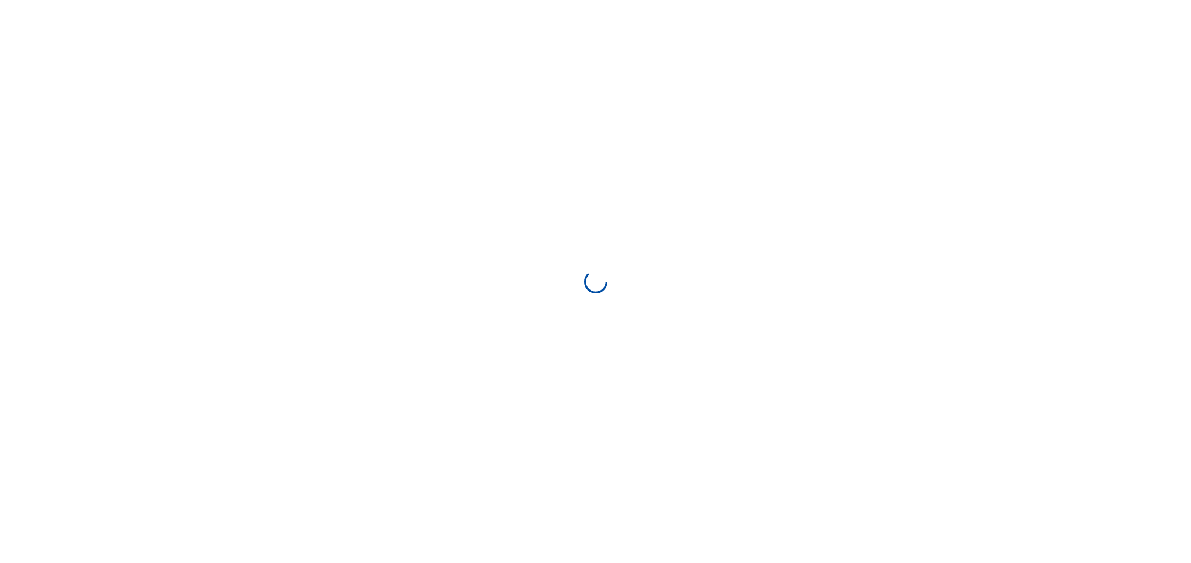
select select "****"
